Goal: Check status: Check status

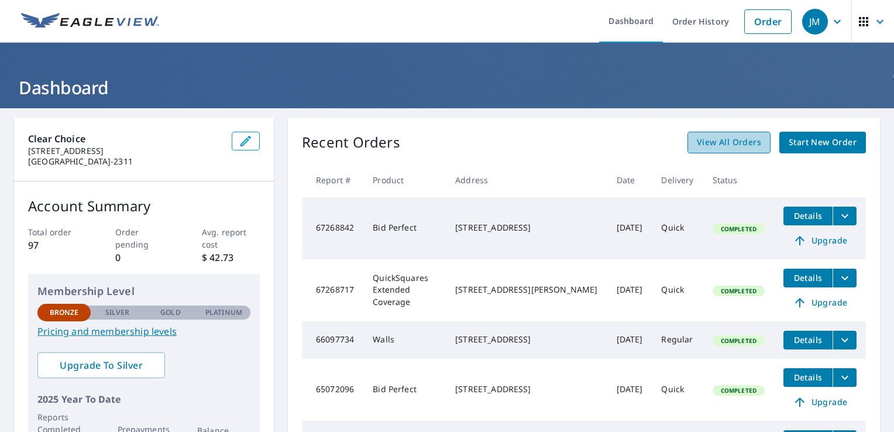
click at [724, 144] on span "View All Orders" at bounding box center [729, 142] width 64 height 15
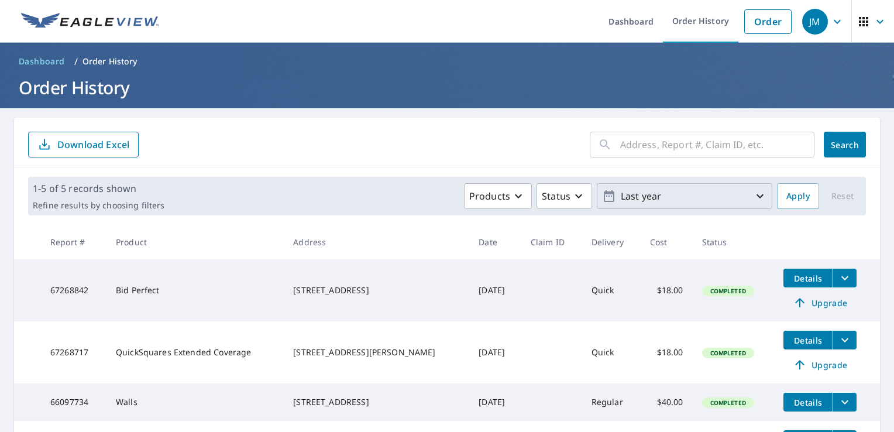
click at [729, 196] on p "Last year" at bounding box center [684, 196] width 137 height 20
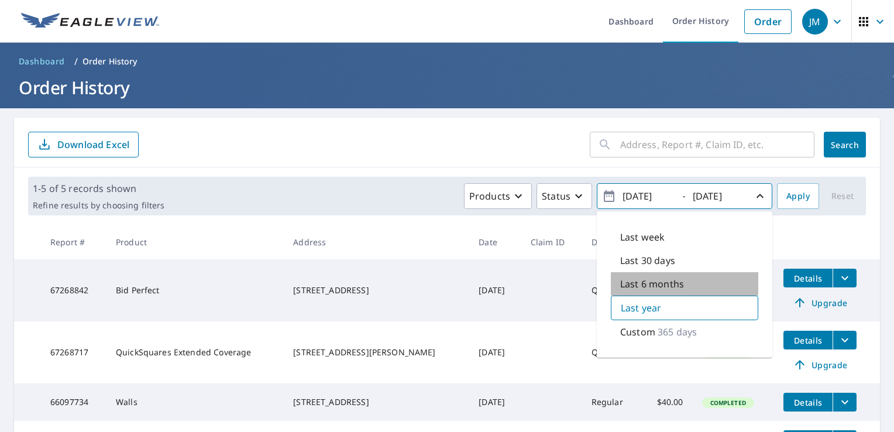
click at [667, 283] on p "Last 6 months" at bounding box center [653, 284] width 64 height 14
type input "[DATE]"
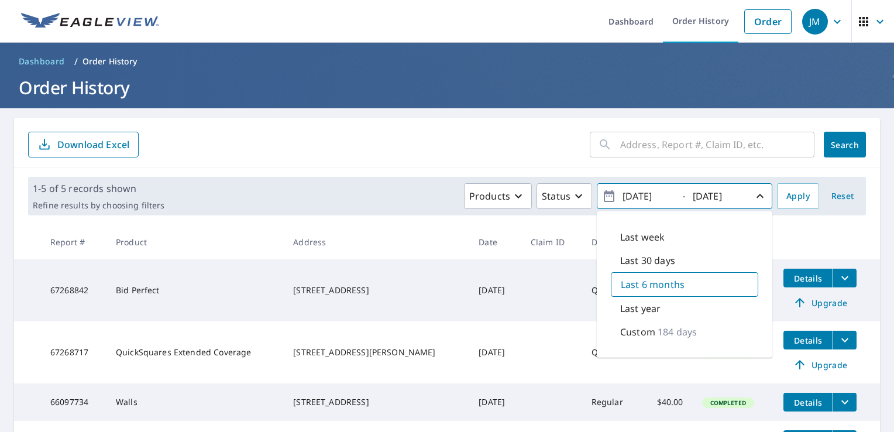
click at [494, 225] on th "Date" at bounding box center [495, 242] width 52 height 35
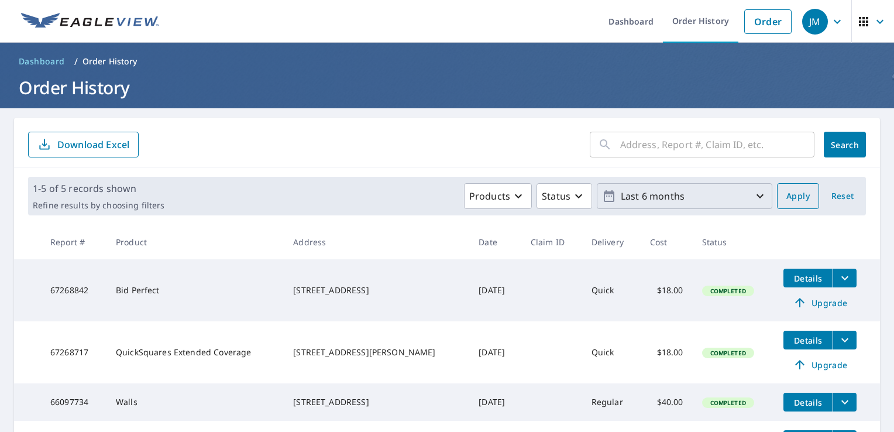
click at [800, 197] on span "Apply" at bounding box center [798, 196] width 23 height 15
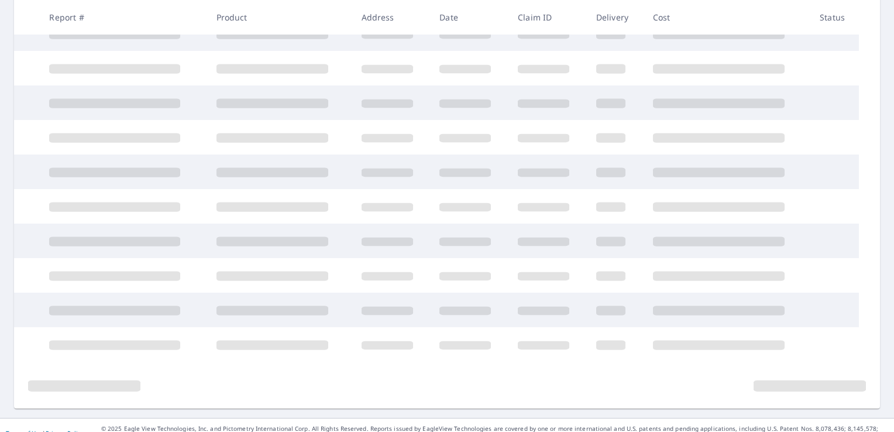
scroll to position [94, 0]
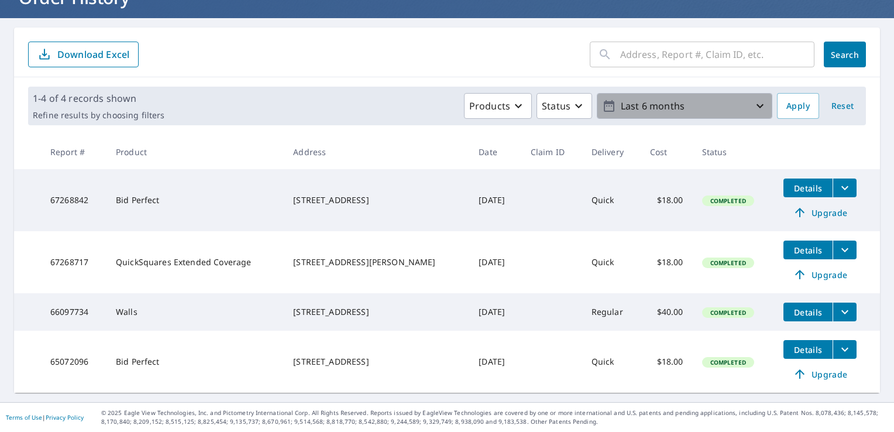
click at [753, 100] on icon "button" at bounding box center [760, 106] width 14 height 14
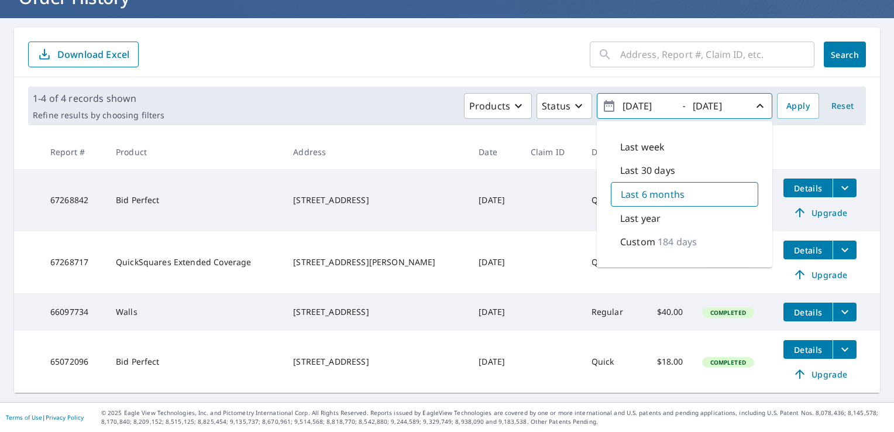
click at [661, 215] on div "Last year" at bounding box center [685, 218] width 148 height 23
type input "[DATE]"
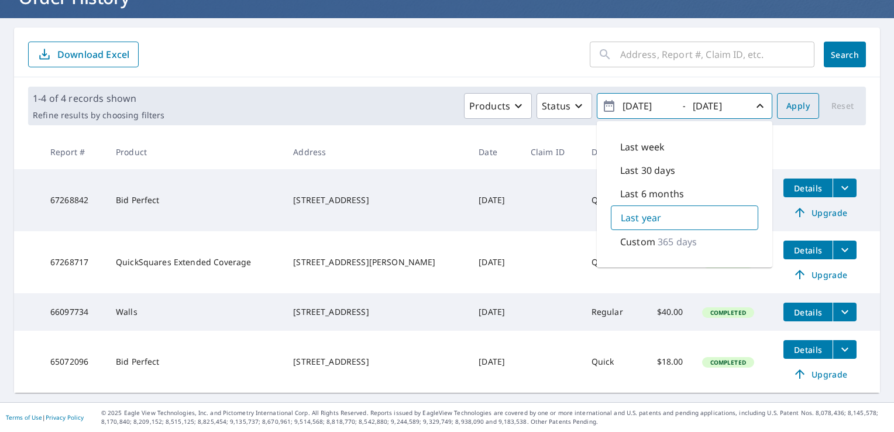
click at [787, 102] on span "Apply" at bounding box center [798, 106] width 23 height 15
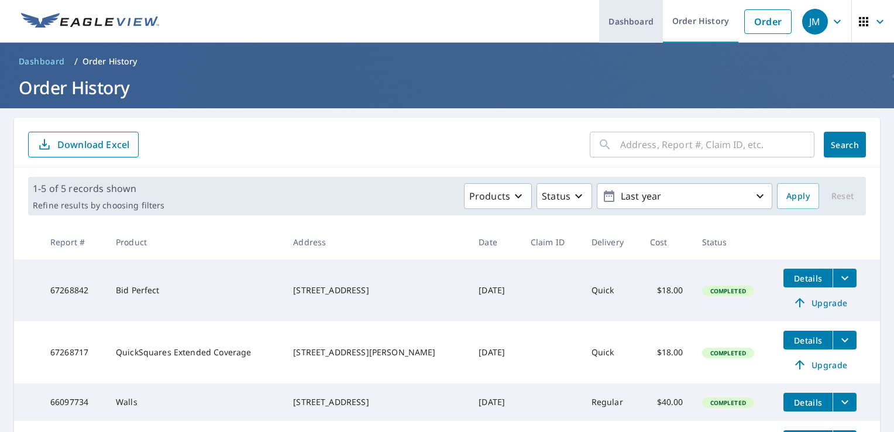
click at [638, 18] on link "Dashboard" at bounding box center [631, 21] width 64 height 43
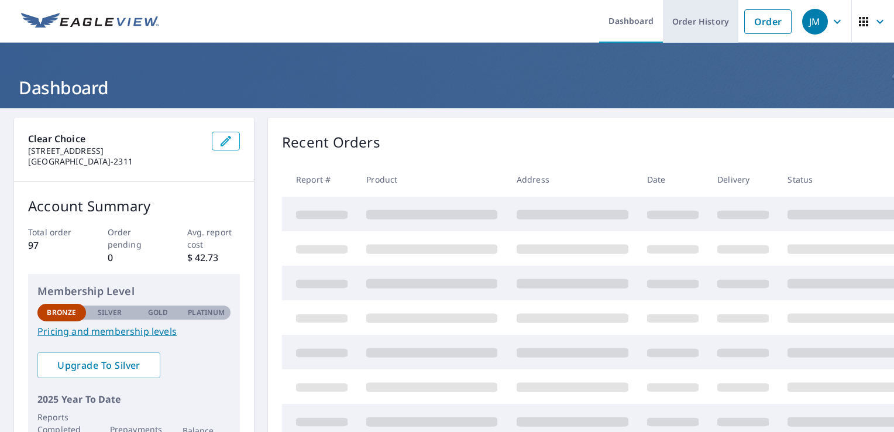
click at [694, 18] on link "Order History" at bounding box center [701, 21] width 76 height 43
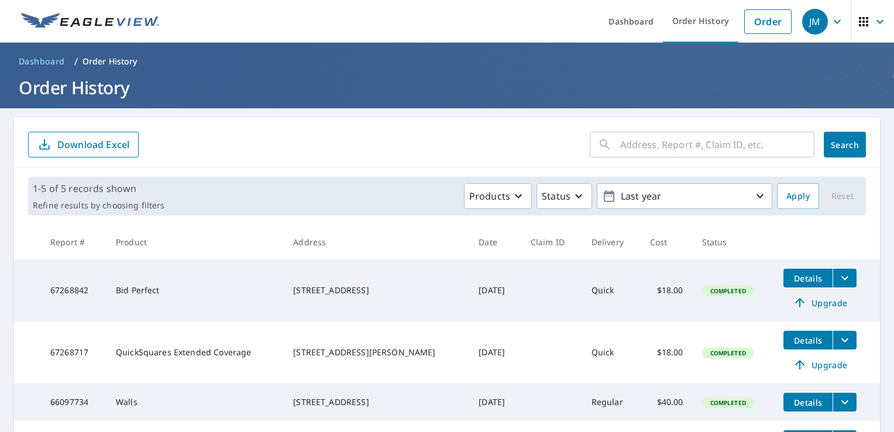
scroll to position [156, 0]
